Goal: Task Accomplishment & Management: Manage account settings

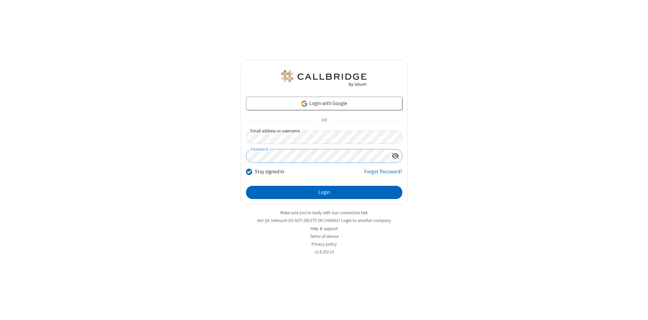
click at [324, 192] on button "Login" at bounding box center [324, 192] width 156 height 13
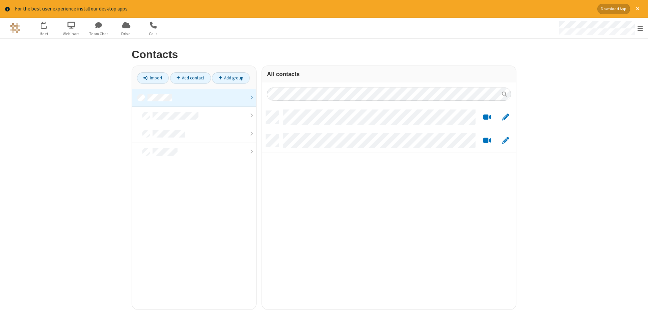
scroll to position [203, 254]
click at [194, 98] on link at bounding box center [194, 98] width 124 height 18
click at [190, 78] on link "Add contact" at bounding box center [190, 77] width 41 height 11
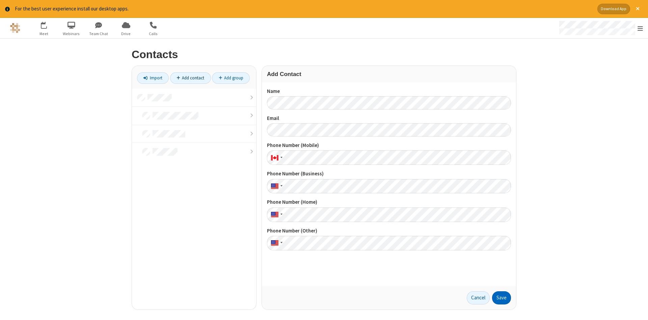
click at [501, 297] on button "Save" at bounding box center [501, 297] width 19 height 13
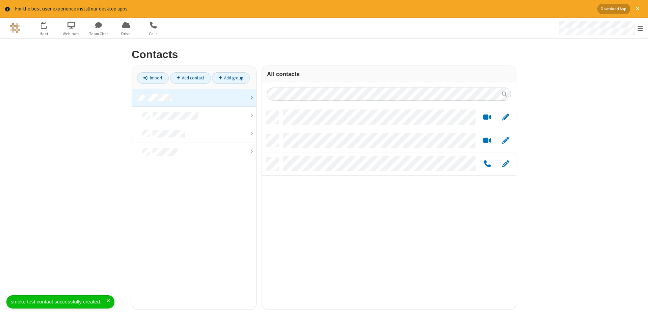
scroll to position [203, 254]
click at [190, 78] on link "Add contact" at bounding box center [190, 77] width 41 height 11
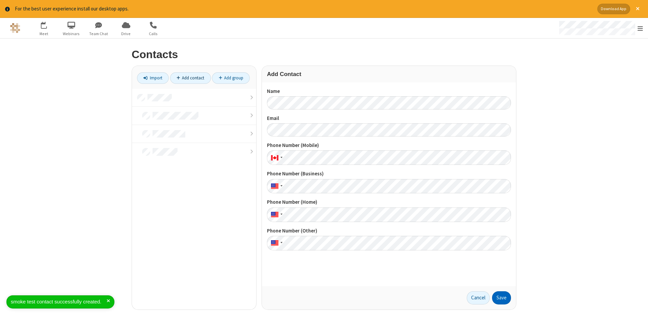
click at [501, 297] on button "Save" at bounding box center [501, 297] width 19 height 13
